Goal: Task Accomplishment & Management: Manage account settings

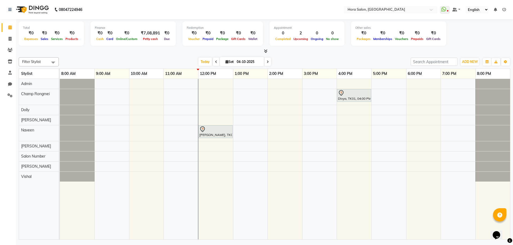
drag, startPoint x: 254, startPoint y: 130, endPoint x: 236, endPoint y: 125, distance: 19.0
click at [8, 39] on span at bounding box center [9, 39] width 9 height 6
select select "service"
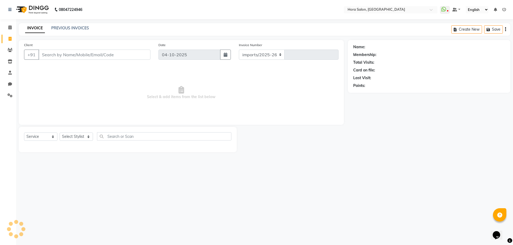
select select "8101"
type input "0940"
click at [69, 137] on select "Select Stylist Admin Champ Rongmei Dolly Gayathri Naveen ‪ Rahul Chowhan Salon …" at bounding box center [76, 137] width 33 height 8
select select "76430"
click at [60, 133] on select "Select Stylist Admin Champ Rongmei Dolly Gayathri Naveen ‪ Rahul Chowhan Salon …" at bounding box center [76, 137] width 33 height 8
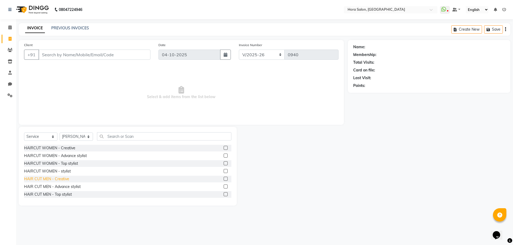
click at [62, 178] on div "HAIR CUT MEN - Creative" at bounding box center [46, 180] width 45 height 6
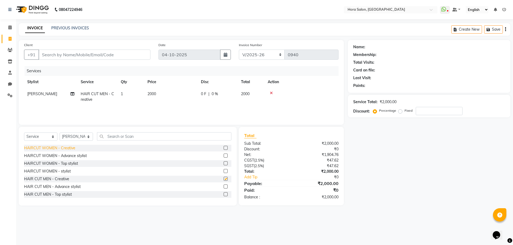
checkbox input "false"
click at [71, 54] on input "Client" at bounding box center [94, 55] width 112 height 10
type input "9"
type input "0"
click at [76, 56] on input "98494595" at bounding box center [80, 55] width 85 height 10
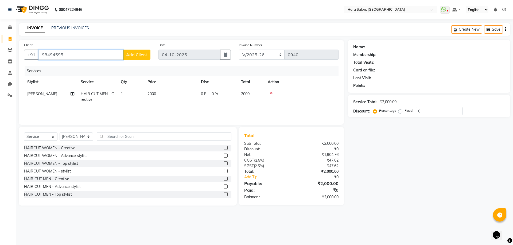
click at [54, 55] on input "98494595" at bounding box center [80, 55] width 85 height 10
click at [66, 68] on ngb-highlight "98******59" at bounding box center [63, 66] width 22 height 5
type input "98******59"
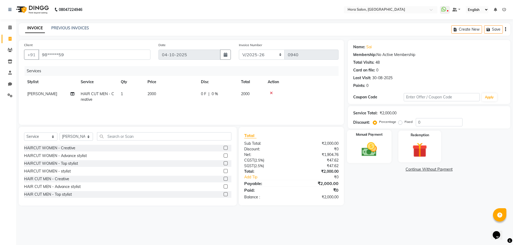
click at [370, 151] on img at bounding box center [369, 150] width 25 height 18
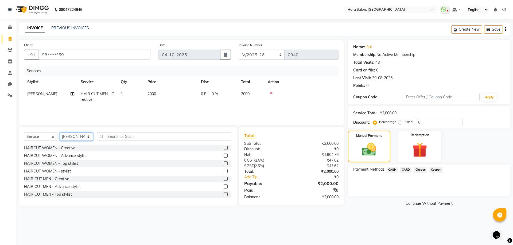
drag, startPoint x: 68, startPoint y: 134, endPoint x: 69, endPoint y: 139, distance: 5.4
click at [68, 134] on select "Select Stylist Admin Champ Rongmei Dolly Gayathri Naveen ‪ Rahul Chowhan Salon …" at bounding box center [76, 137] width 33 height 8
select select "76433"
click at [60, 133] on select "Select Stylist Admin Champ Rongmei Dolly Gayathri Naveen ‪ Rahul Chowhan Salon …" at bounding box center [76, 137] width 33 height 8
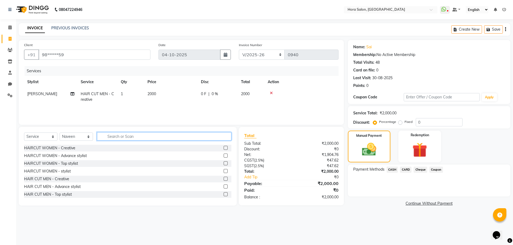
click at [115, 134] on input "text" at bounding box center [164, 136] width 134 height 8
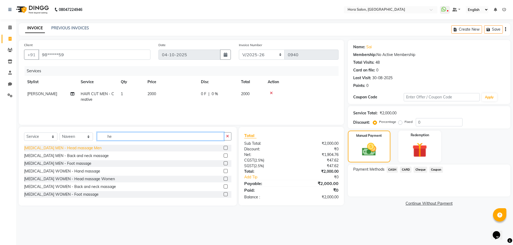
type input "he"
click at [57, 147] on div "HEAD RUSH MEN - Head massage Men" at bounding box center [62, 149] width 77 height 6
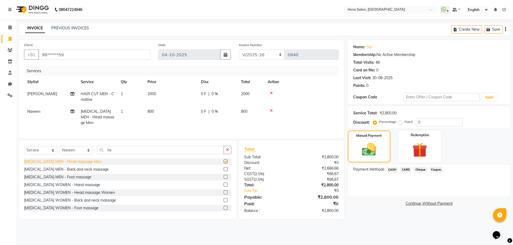
checkbox input "false"
click at [393, 170] on span "CASH" at bounding box center [391, 170] width 11 height 6
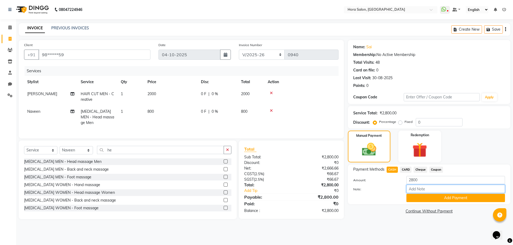
click at [425, 190] on input "Note:" at bounding box center [455, 189] width 99 height 8
type input "Cash"
click at [421, 198] on button "Add Payment" at bounding box center [455, 198] width 99 height 8
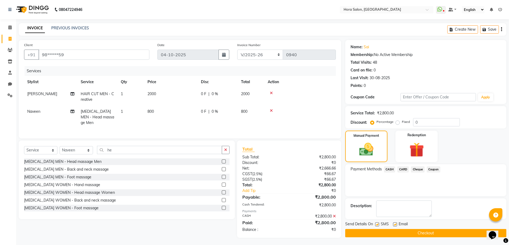
click at [389, 168] on span "CASH" at bounding box center [389, 170] width 11 height 6
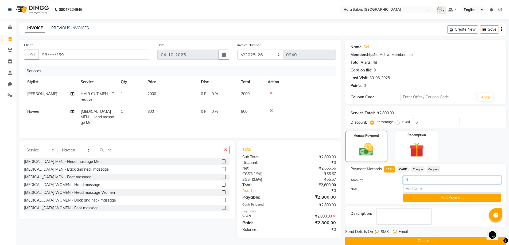
drag, startPoint x: 421, startPoint y: 179, endPoint x: 404, endPoint y: 179, distance: 17.6
click at [404, 179] on input "0" at bounding box center [452, 180] width 98 height 8
type input "3"
type input "200"
click at [410, 190] on input "Note:" at bounding box center [452, 189] width 98 height 8
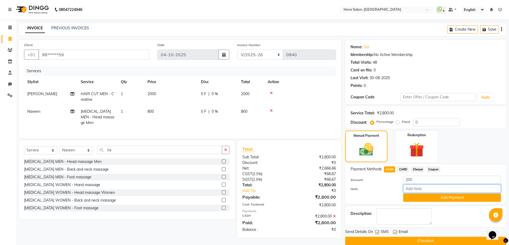
type input "Cash"
click at [430, 197] on button "Add Payment" at bounding box center [452, 198] width 98 height 8
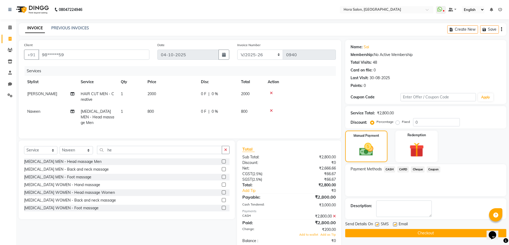
scroll to position [16, 0]
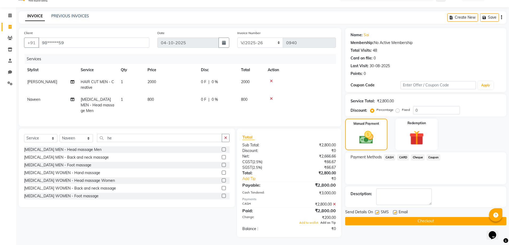
click at [334, 223] on span "Add as Tip" at bounding box center [327, 223] width 15 height 4
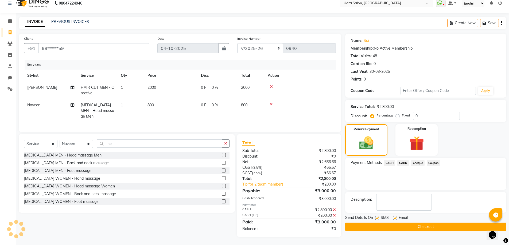
click at [392, 223] on button "Checkout" at bounding box center [425, 227] width 161 height 8
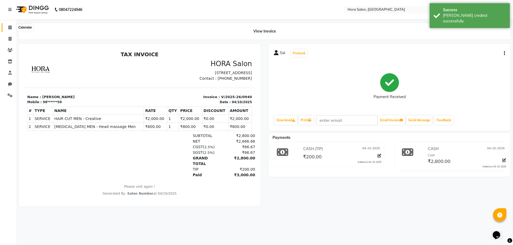
click at [10, 27] on icon at bounding box center [9, 27] width 3 height 4
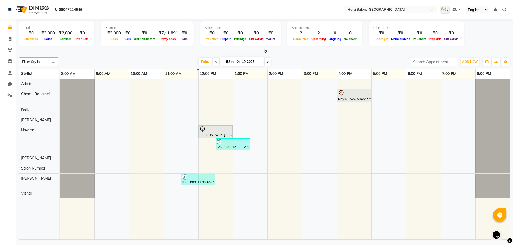
click at [351, 238] on td at bounding box center [354, 159] width 35 height 161
click at [214, 60] on span at bounding box center [216, 62] width 6 height 8
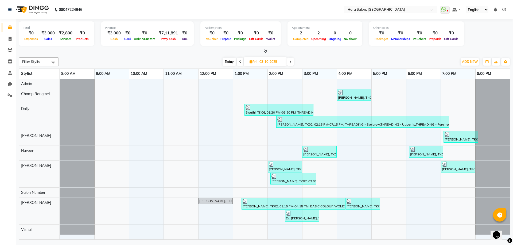
click at [239, 61] on icon at bounding box center [240, 61] width 2 height 3
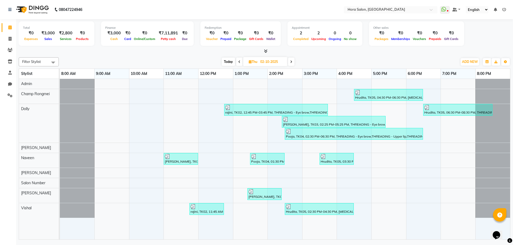
click at [241, 60] on span at bounding box center [239, 62] width 6 height 8
type input "01-10-2025"
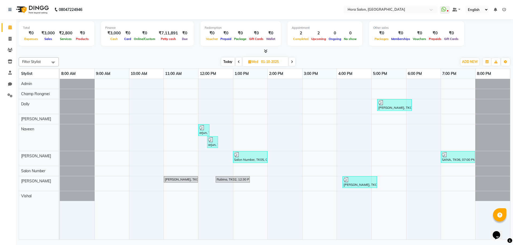
click at [388, 185] on div "[PERSON_NAME], TK04, 05:10 PM-06:10 PM, SYS PROFESSIONAL - Short hair arjun, TK…" at bounding box center [285, 159] width 450 height 161
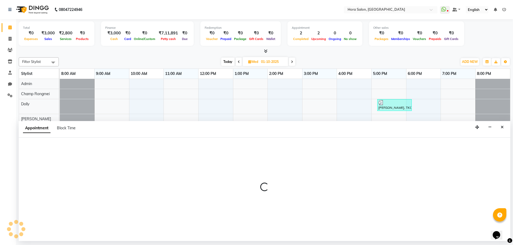
select select "76430"
select select "tentative"
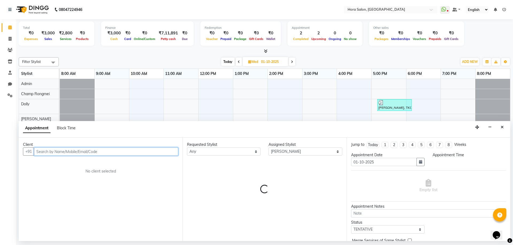
select select "1020"
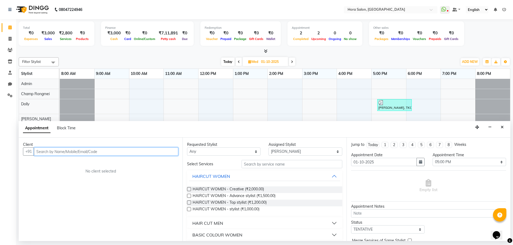
click at [140, 154] on input "text" at bounding box center [106, 152] width 144 height 8
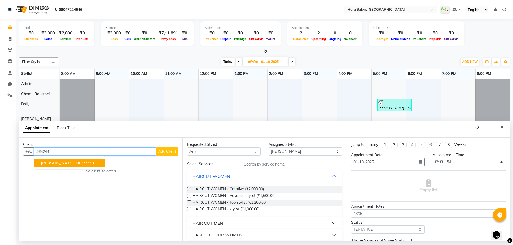
click at [76, 162] on ngb-highlight "96******69" at bounding box center [87, 162] width 22 height 5
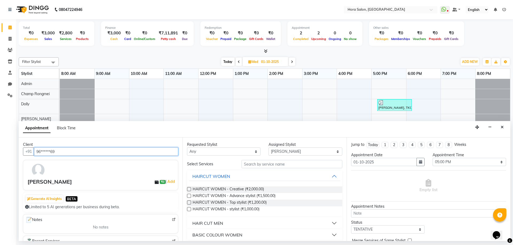
type input "96******69"
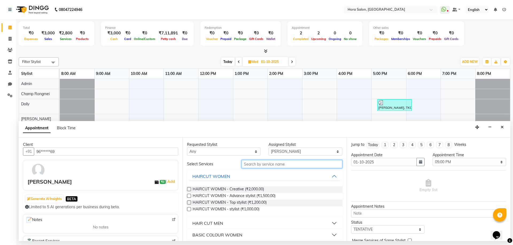
click at [270, 163] on input "text" at bounding box center [291, 164] width 101 height 8
click at [242, 189] on span "HAIRCUT WOMEN - Creative (₹2,000.00)" at bounding box center [228, 190] width 71 height 7
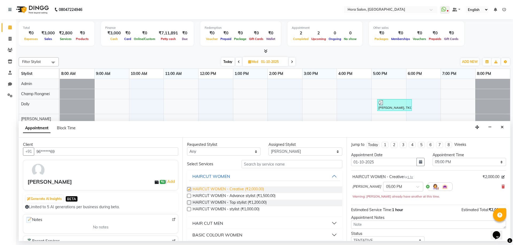
checkbox input "false"
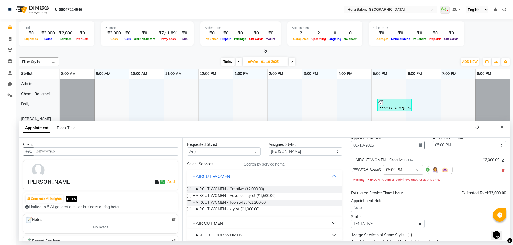
scroll to position [37, 0]
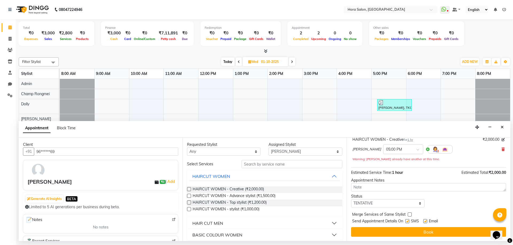
click at [425, 222] on label at bounding box center [425, 222] width 4 height 4
click at [425, 222] on input "checkbox" at bounding box center [424, 221] width 3 height 3
checkbox input "false"
click at [407, 222] on label at bounding box center [407, 222] width 4 height 4
click at [407, 222] on input "checkbox" at bounding box center [406, 221] width 3 height 3
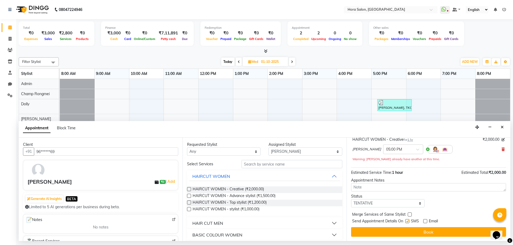
checkbox input "false"
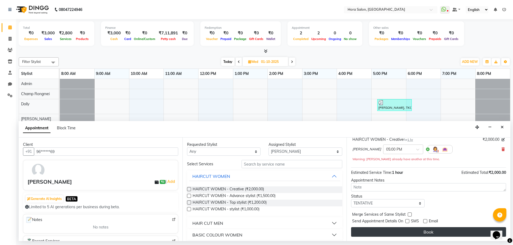
click at [411, 232] on button "Book" at bounding box center [428, 233] width 155 height 10
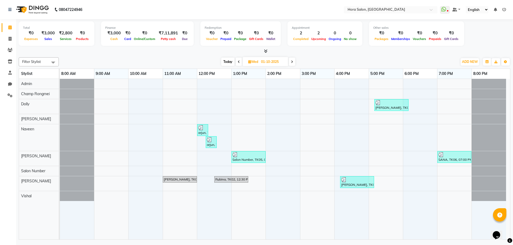
click at [293, 63] on span at bounding box center [292, 62] width 6 height 8
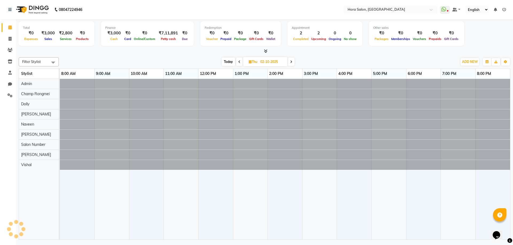
click at [293, 63] on span at bounding box center [291, 62] width 6 height 8
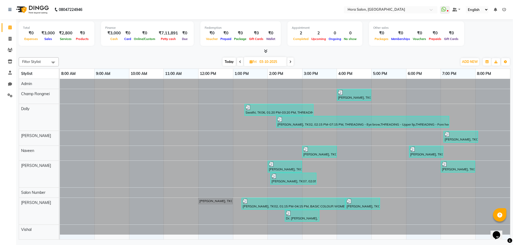
click at [293, 63] on span at bounding box center [290, 62] width 6 height 8
type input "04-10-2025"
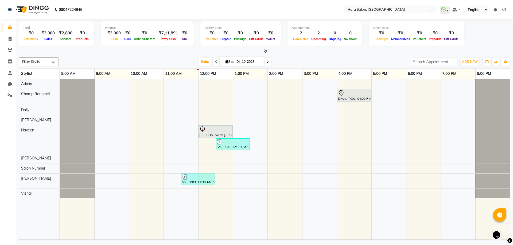
click at [226, 62] on icon at bounding box center [226, 61] width 3 height 3
select select "10"
select select "2025"
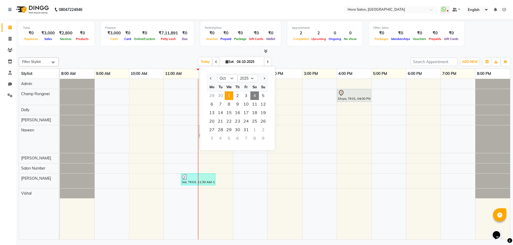
click at [232, 98] on span "1" at bounding box center [229, 96] width 9 height 9
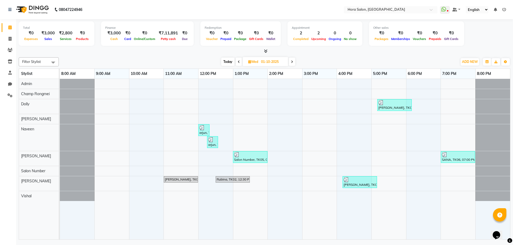
click at [230, 61] on span "Today" at bounding box center [227, 62] width 13 height 8
type input "04-10-2025"
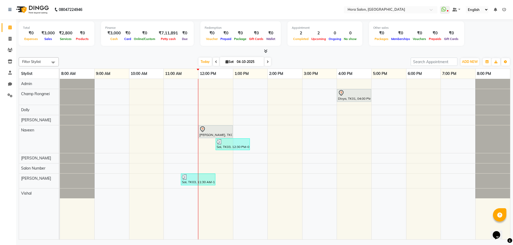
click at [416, 179] on div "Divya, TK01, 04:00 PM-05:00 PM, Manicure & Pedicure - Regular Pedicure Veera Re…" at bounding box center [285, 159] width 450 height 161
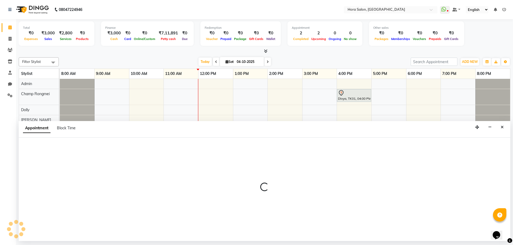
select select "76430"
select select "1080"
select select "tentative"
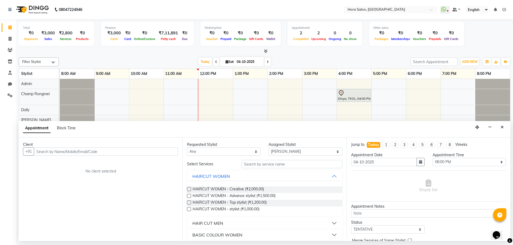
click at [157, 154] on input "text" at bounding box center [106, 152] width 144 height 8
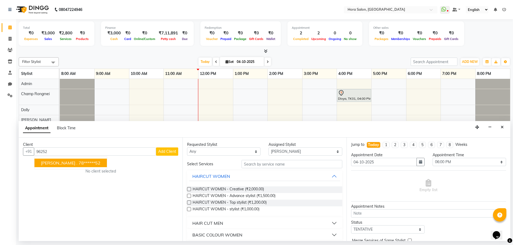
type input "96252"
click at [497, 129] on div "Appointment Block Time" at bounding box center [264, 129] width 491 height 17
click at [500, 128] on button "Close" at bounding box center [502, 127] width 8 height 8
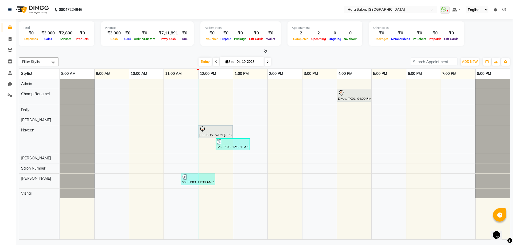
click at [227, 60] on span "Sat 04-10-2025" at bounding box center [242, 61] width 44 height 9
click at [252, 65] on input "04-10-2025" at bounding box center [248, 62] width 27 height 8
select select "10"
select select "2025"
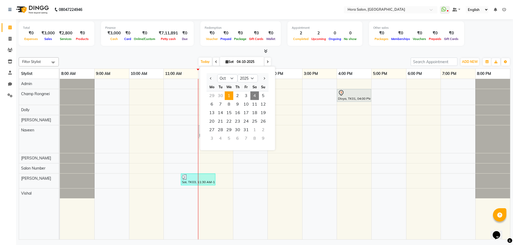
click at [232, 94] on span "1" at bounding box center [229, 96] width 9 height 9
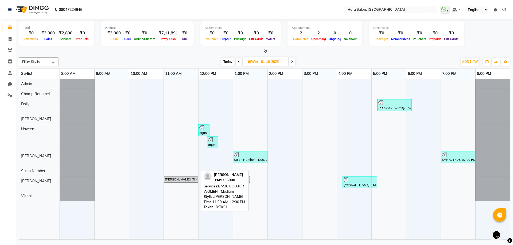
click at [186, 180] on div "[PERSON_NAME], TK01, 11:00 AM-12:00 PM, BASIC COLOUR WOMEN - Medium" at bounding box center [180, 179] width 33 height 5
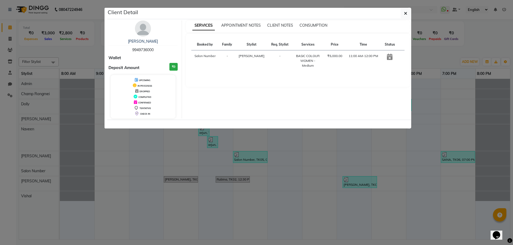
click at [390, 60] on icon at bounding box center [390, 57] width 6 height 6
click at [401, 15] on button "button" at bounding box center [405, 13] width 10 height 10
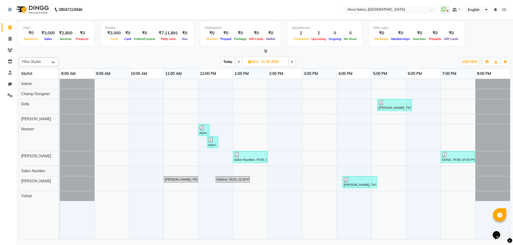
click at [225, 60] on span "Today" at bounding box center [227, 62] width 13 height 8
type input "04-10-2025"
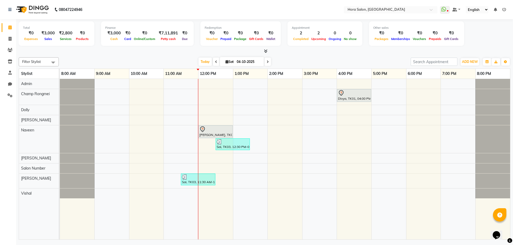
click at [112, 182] on div "Divya, TK01, 04:00 PM-05:00 PM, Manicure & Pedicure - Regular Pedicure Veera Re…" at bounding box center [285, 159] width 450 height 161
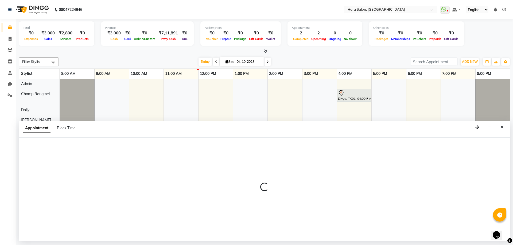
select select "76430"
select select "tentative"
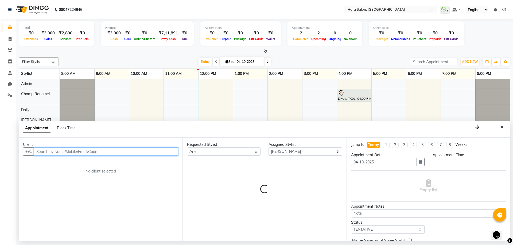
select select "540"
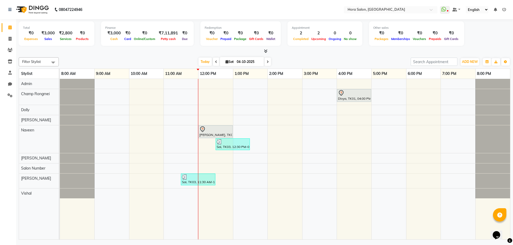
click at [227, 62] on span "Sat" at bounding box center [229, 62] width 11 height 4
select select "10"
select select "2025"
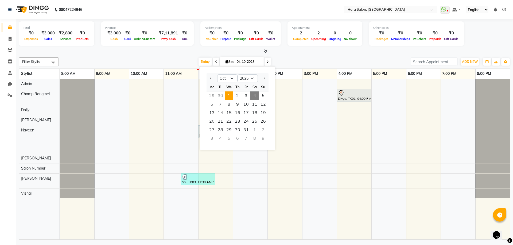
click at [228, 96] on span "1" at bounding box center [229, 96] width 9 height 9
type input "01-10-2025"
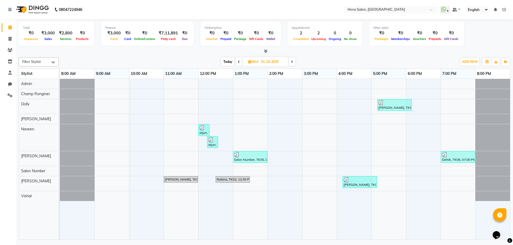
click at [290, 187] on div "[PERSON_NAME], TK04, 05:10 PM-06:10 PM, SYS PROFESSIONAL - Short hair arjun, TK…" at bounding box center [285, 159] width 450 height 161
select select "76430"
select select "tentative"
